Goal: Task Accomplishment & Management: Manage account settings

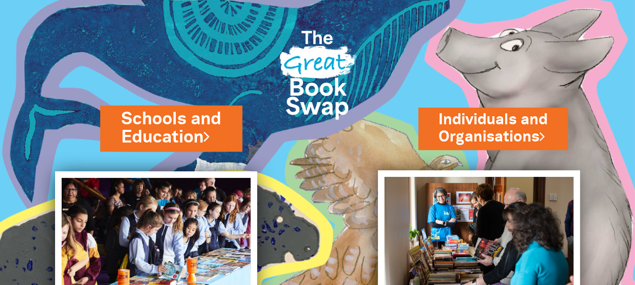
click at [174, 130] on link "Schools and Education" at bounding box center [171, 128] width 100 height 42
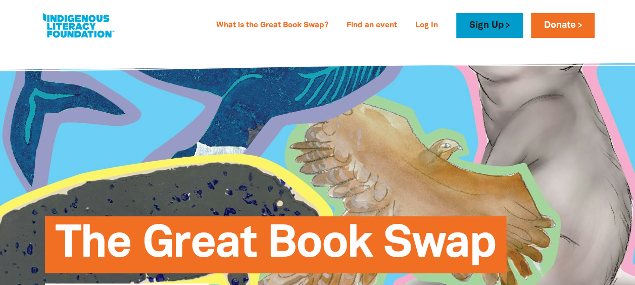
click at [523, 27] on link "Sign Up" at bounding box center [489, 25] width 66 height 25
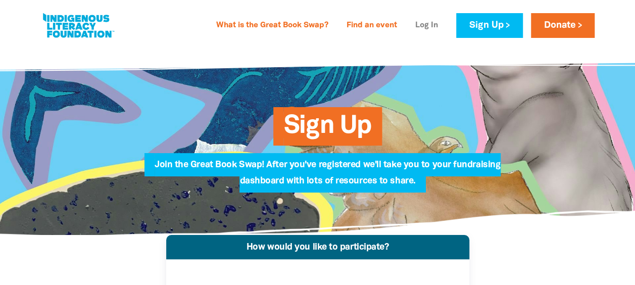
click at [444, 22] on link "Log In" at bounding box center [426, 26] width 35 height 16
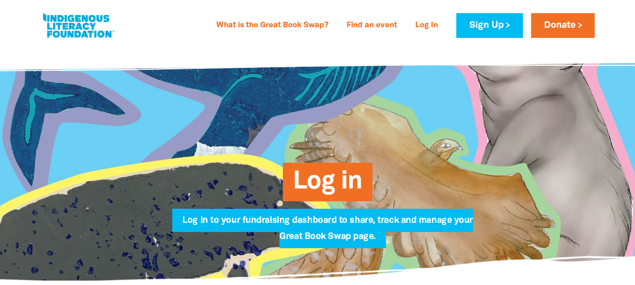
click at [331, 179] on span "Log in" at bounding box center [327, 185] width 69 height 31
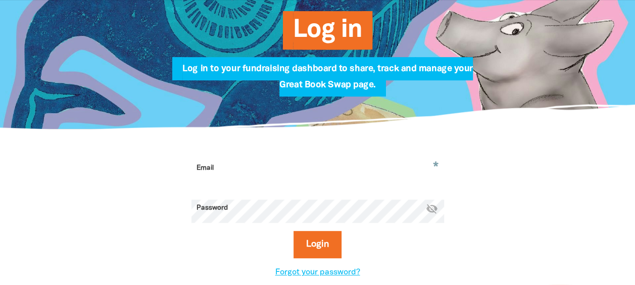
click at [241, 129] on div "* Email Password * visibility_off Login Forgot your password?" at bounding box center [318, 219] width 606 height 180
click at [212, 160] on input "Email" at bounding box center [318, 176] width 253 height 32
type input "cferreira@belongbm.org.au"
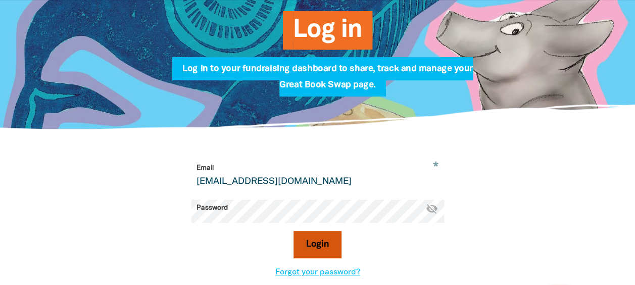
click at [321, 231] on button "Login" at bounding box center [318, 244] width 48 height 27
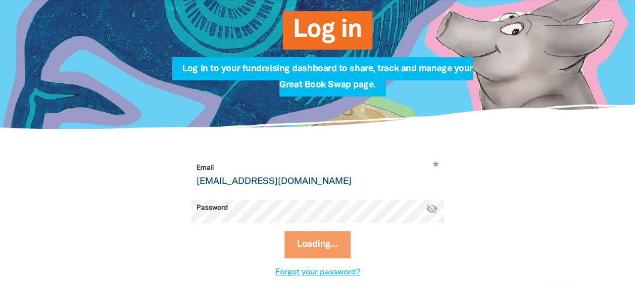
select select "community-library"
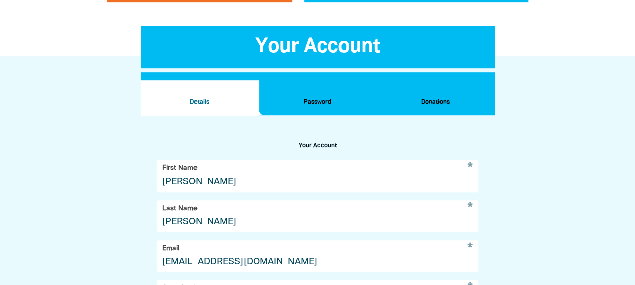
scroll to position [107, 0]
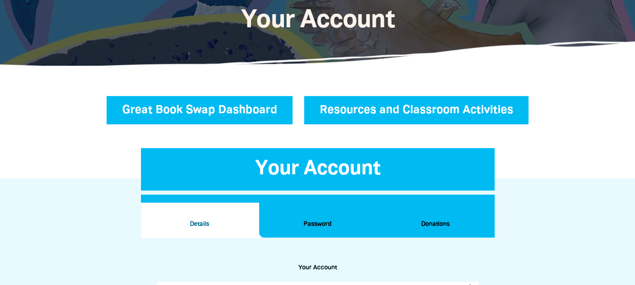
click at [253, 97] on link "Great Book Swap Dashboard" at bounding box center [200, 110] width 186 height 28
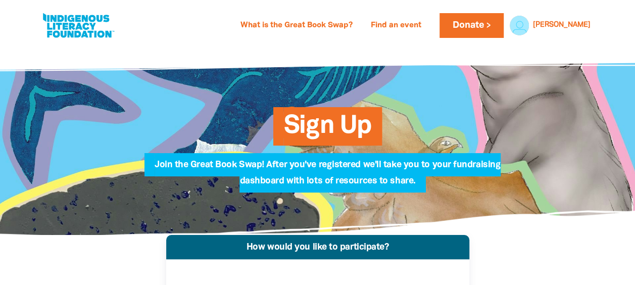
click at [612, 17] on div "What is the Great Book Swap? Find an event Log In Sign Up Donate Cathryn Cathry…" at bounding box center [317, 22] width 635 height 45
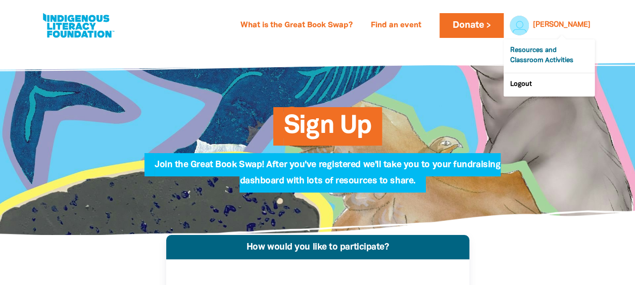
click at [549, 44] on link "Resources and Classroom Activities" at bounding box center [549, 55] width 91 height 33
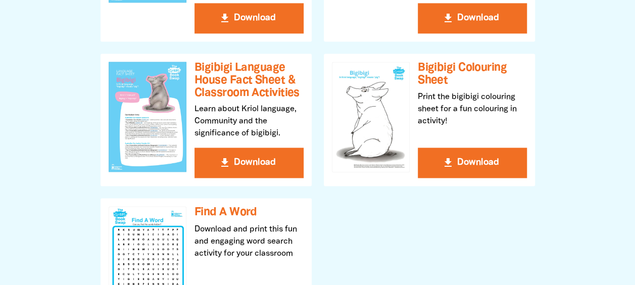
scroll to position [708, 0]
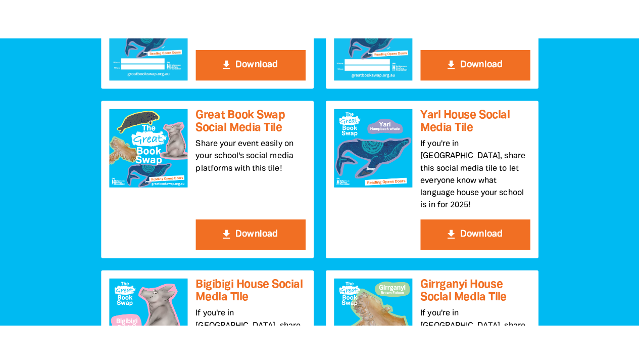
scroll to position [1213, 0]
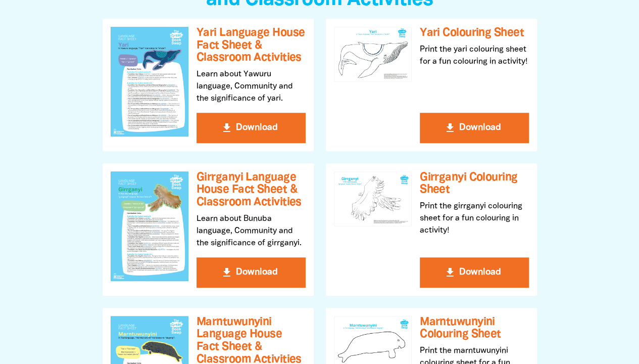
scroll to position [0, 0]
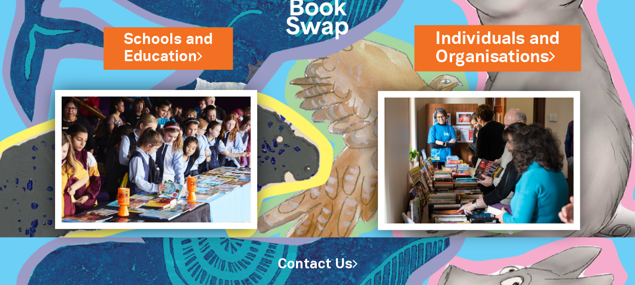
scroll to position [81, 0]
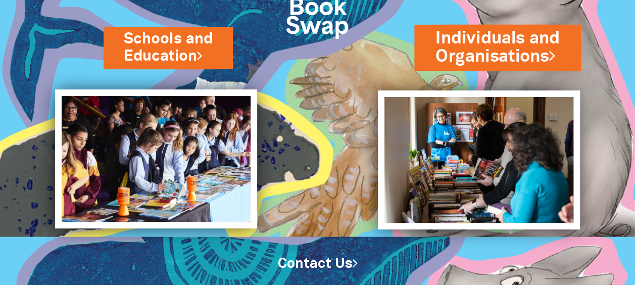
click at [539, 43] on link "Individuals and Organisations" at bounding box center [498, 47] width 124 height 42
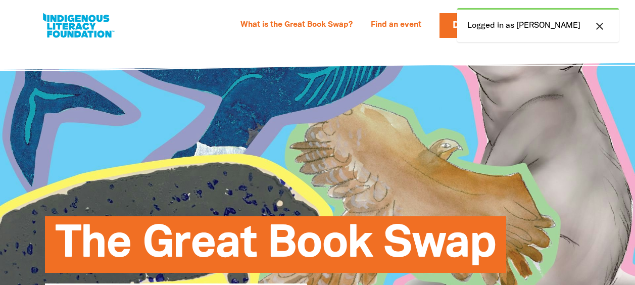
select select "AU"
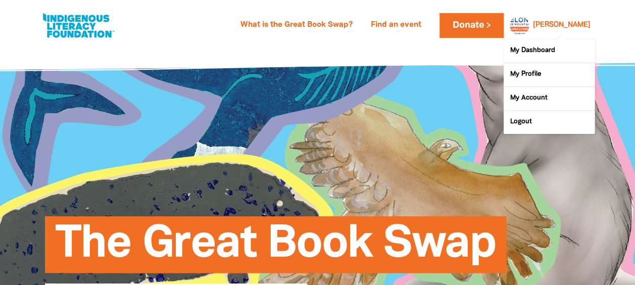
click at [568, 24] on div "Cathryn" at bounding box center [562, 25] width 66 height 15
click at [527, 65] on link "My Profile" at bounding box center [549, 74] width 91 height 23
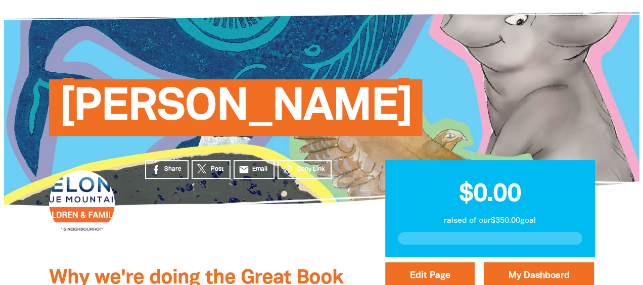
scroll to position [101, 0]
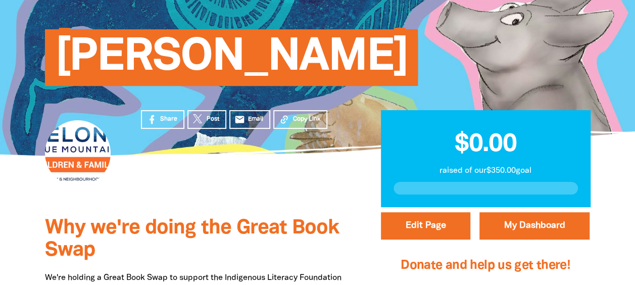
click at [81, 133] on div at bounding box center [78, 153] width 66 height 66
drag, startPoint x: 78, startPoint y: 135, endPoint x: 162, endPoint y: 165, distance: 88.9
click at [162, 165] on div "Share Post email Email Copy Link" at bounding box center [246, 182] width 240 height 52
click at [407, 212] on button "Edit Page" at bounding box center [425, 225] width 89 height 27
select select "Yes"
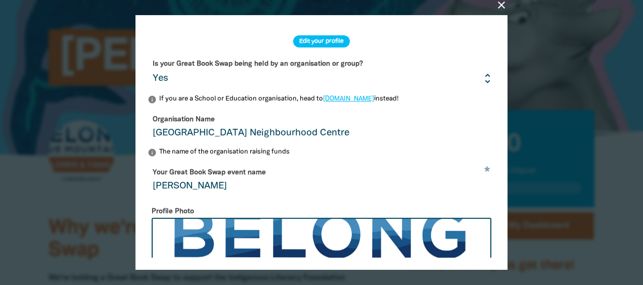
click at [324, 39] on h2 "Edit your profile" at bounding box center [321, 41] width 57 height 12
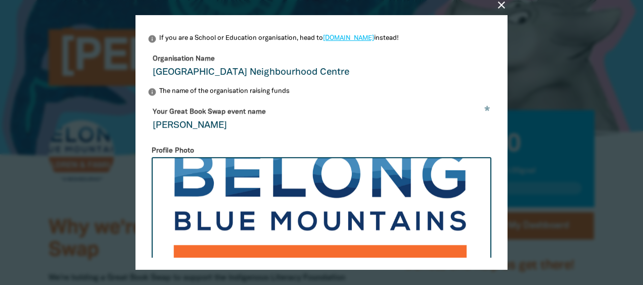
scroll to position [81, 0]
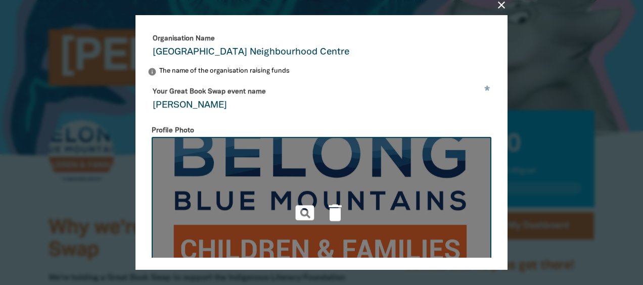
click at [394, 154] on img at bounding box center [322, 213] width 340 height 152
type input "C:\fakepath\BBM Children & Families.png"
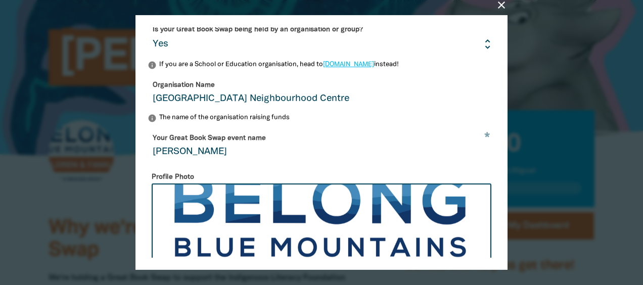
scroll to position [51, 0]
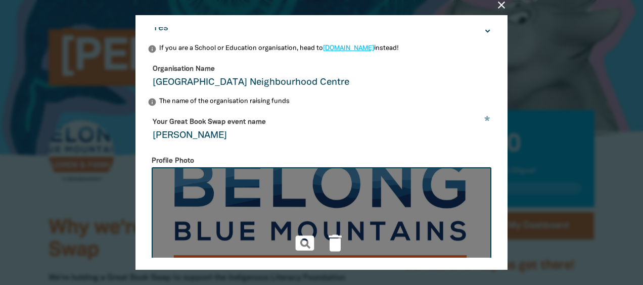
click at [230, 171] on img at bounding box center [322, 243] width 340 height 152
type input "C:\fakepath\Billie Booksie Puppet 2023.jpg"
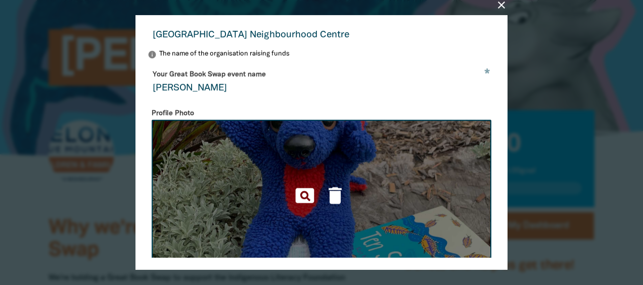
scroll to position [101, 0]
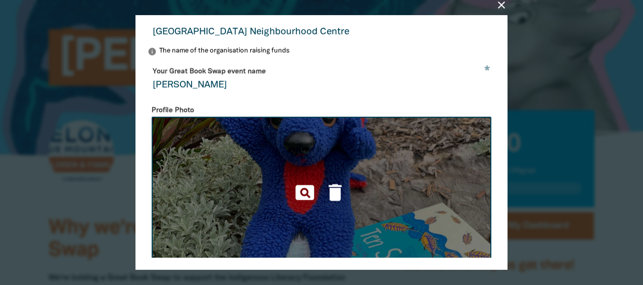
click at [354, 123] on img at bounding box center [322, 193] width 340 height 152
click at [363, 117] on img at bounding box center [322, 193] width 340 height 152
drag, startPoint x: 230, startPoint y: 112, endPoint x: 437, endPoint y: 112, distance: 206.2
click at [437, 117] on img at bounding box center [322, 193] width 340 height 152
type input "C:\fakepath\Billie Booksie rectangle photo.jpg"
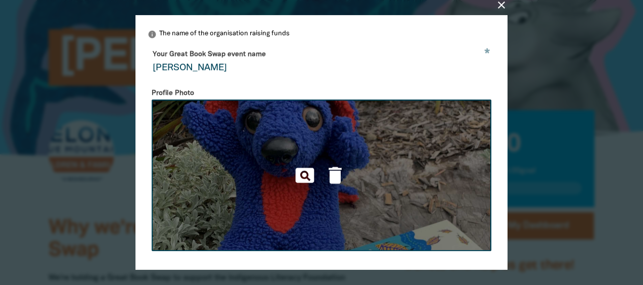
scroll to position [75, 0]
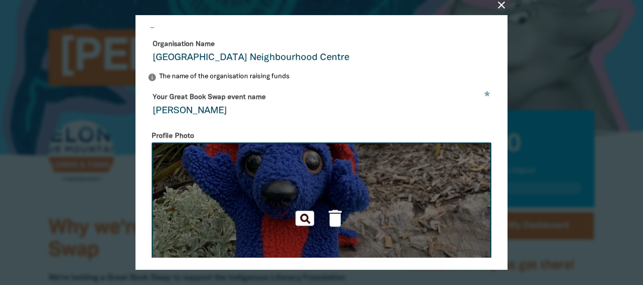
drag, startPoint x: 337, startPoint y: 125, endPoint x: 257, endPoint y: 175, distance: 94.0
click at [257, 175] on img at bounding box center [322, 219] width 340 height 152
type input "C:\fakepath\single logo PTBR.pdf"
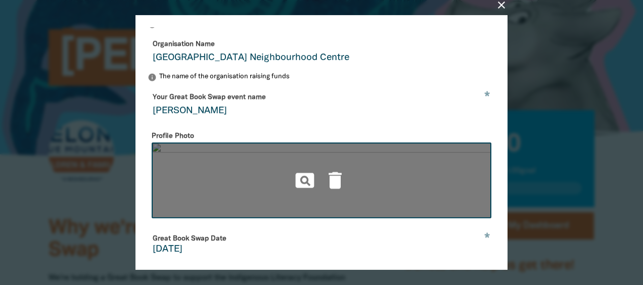
drag, startPoint x: 230, startPoint y: 123, endPoint x: 228, endPoint y: 114, distance: 8.8
click at [228, 143] on img at bounding box center [322, 181] width 340 height 76
type input "C:\fakepath\PTBR Logo.png"
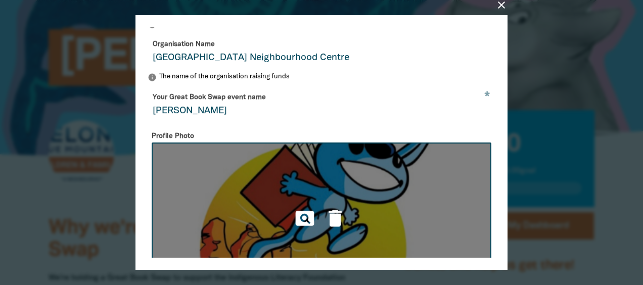
click at [491, 143] on img at bounding box center [322, 219] width 340 height 152
type input "C:\fakepath\Billie Booksie rectangle photo.jpg"
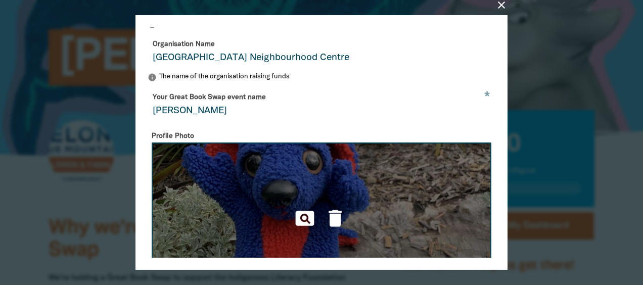
click at [390, 156] on img at bounding box center [322, 219] width 340 height 152
type input "C:\fakepath\ILF PTBR book box to NT.jpg"
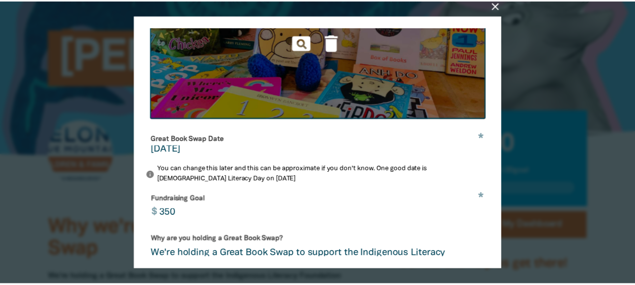
scroll to position [277, 0]
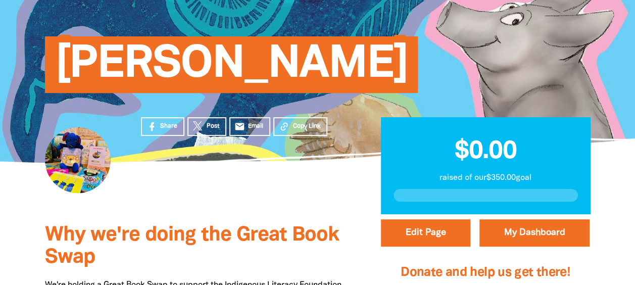
scroll to position [0, 0]
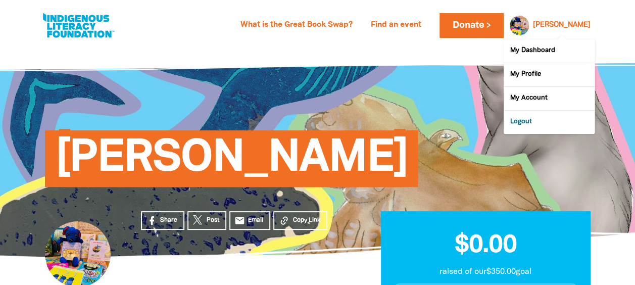
click at [521, 111] on link "Logout" at bounding box center [549, 122] width 91 height 23
